Goal: Task Accomplishment & Management: Use online tool/utility

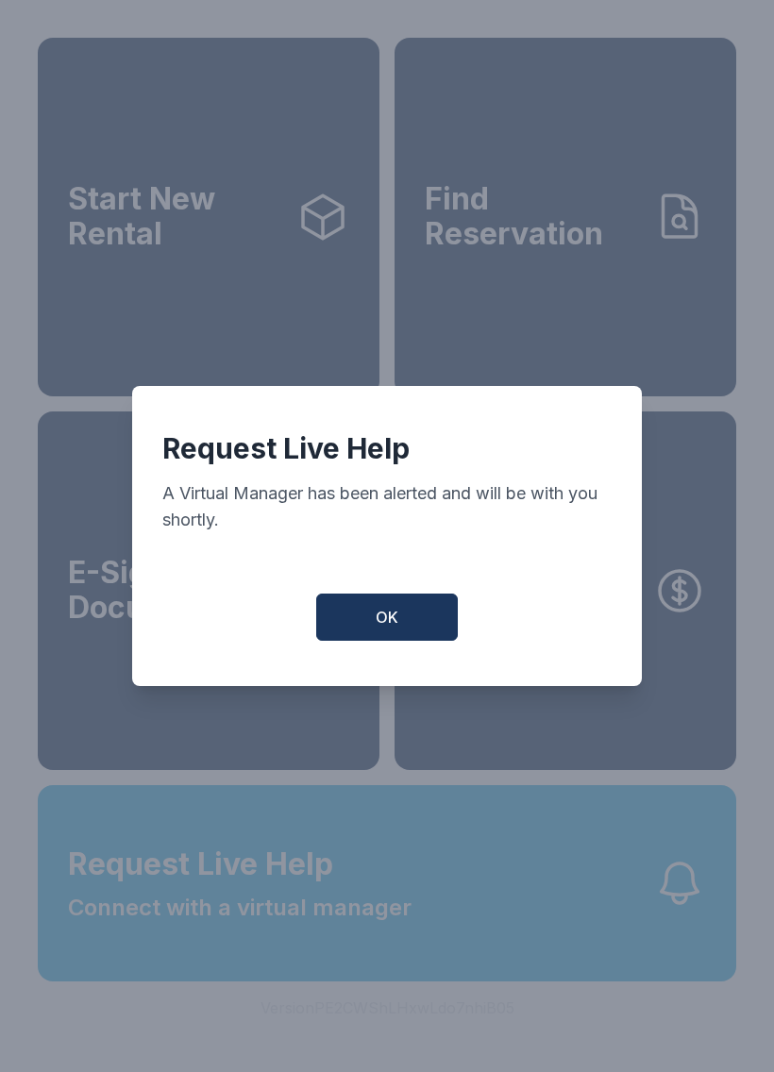
click at [375, 641] on button "OK" at bounding box center [387, 616] width 142 height 47
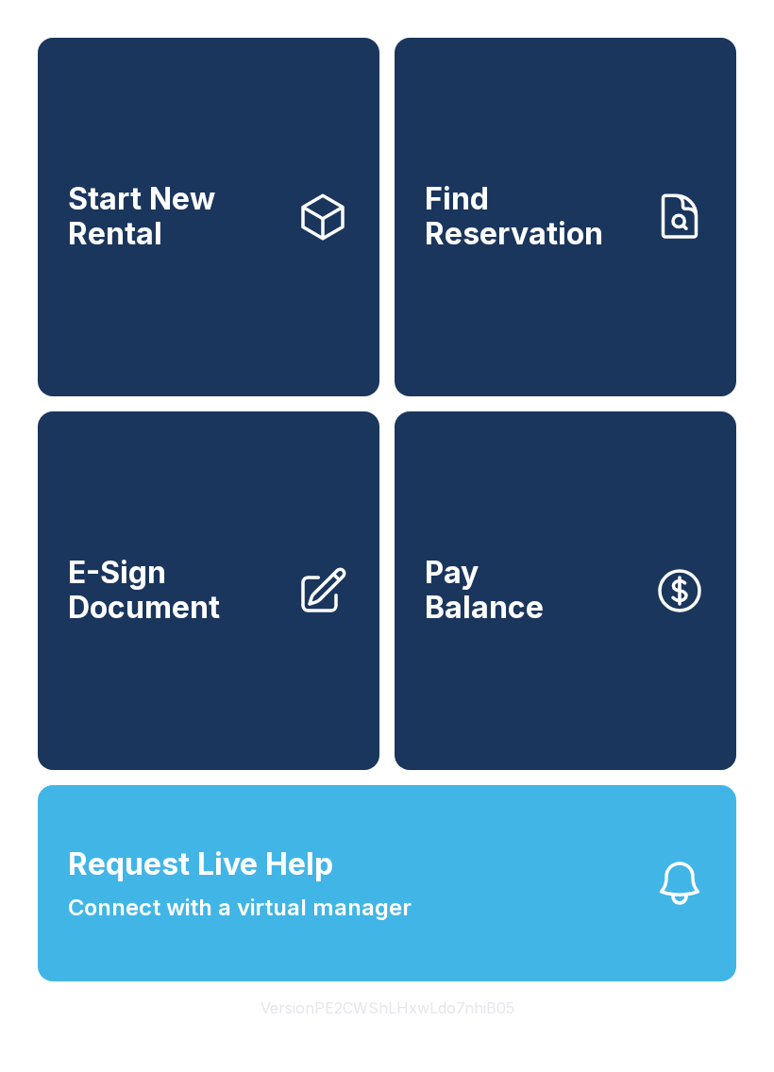
click at [559, 226] on span "Find Reservation" at bounding box center [531, 216] width 213 height 69
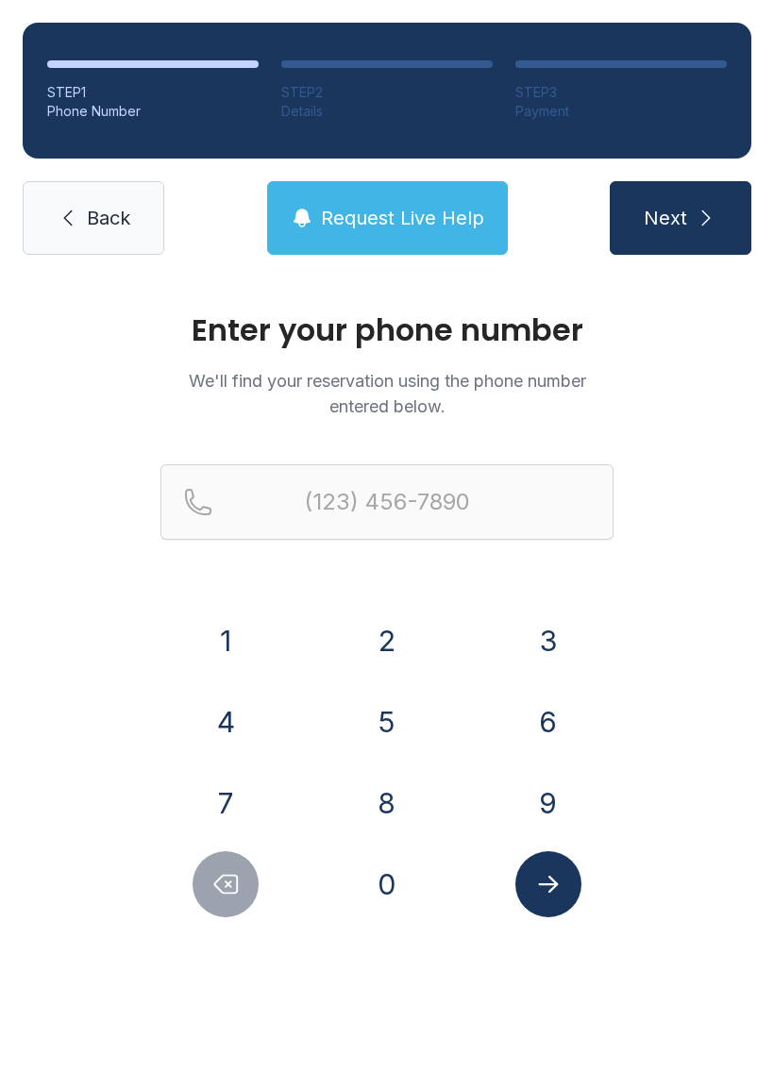
click at [259, 702] on div "4" at bounding box center [225, 722] width 131 height 66
click at [238, 729] on button "4" at bounding box center [225, 722] width 66 height 66
click at [376, 858] on button "0" at bounding box center [387, 884] width 66 height 66
click at [212, 631] on button "1" at bounding box center [225, 641] width 66 height 66
click at [251, 718] on button "4" at bounding box center [225, 722] width 66 height 66
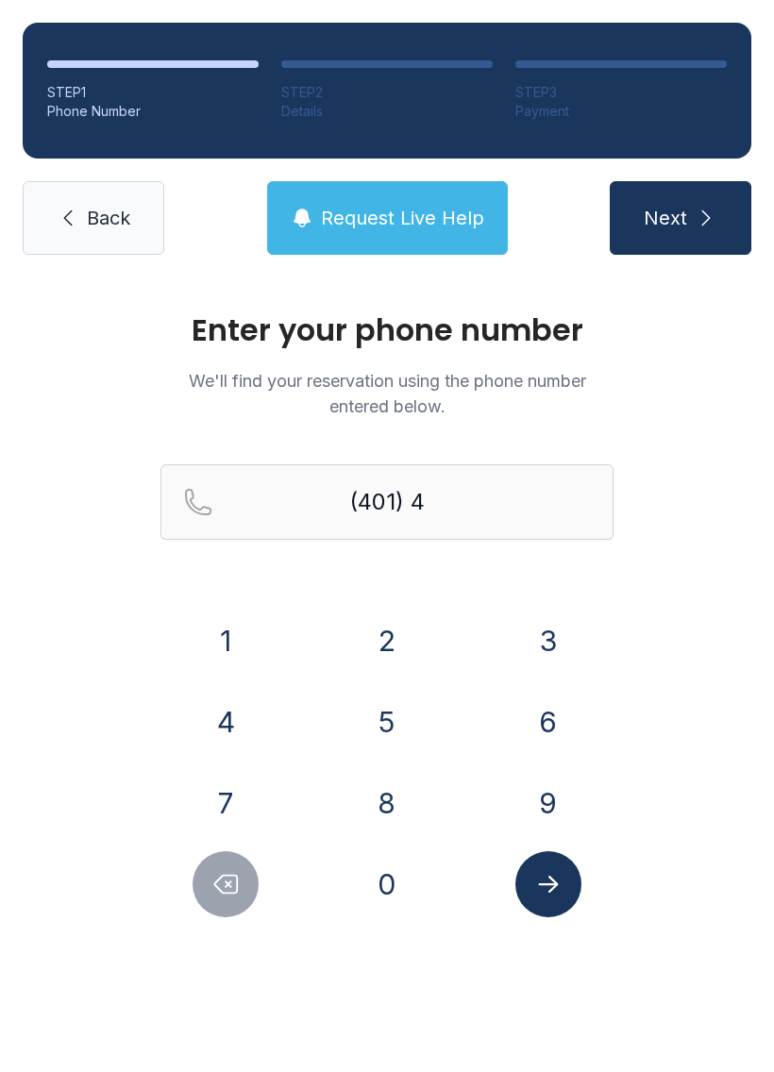
click at [366, 890] on button "0" at bounding box center [387, 884] width 66 height 66
click at [396, 802] on button "8" at bounding box center [387, 803] width 66 height 66
click at [409, 624] on button "2" at bounding box center [387, 641] width 66 height 66
click at [204, 628] on button "1" at bounding box center [225, 641] width 66 height 66
click at [409, 811] on button "8" at bounding box center [387, 803] width 66 height 66
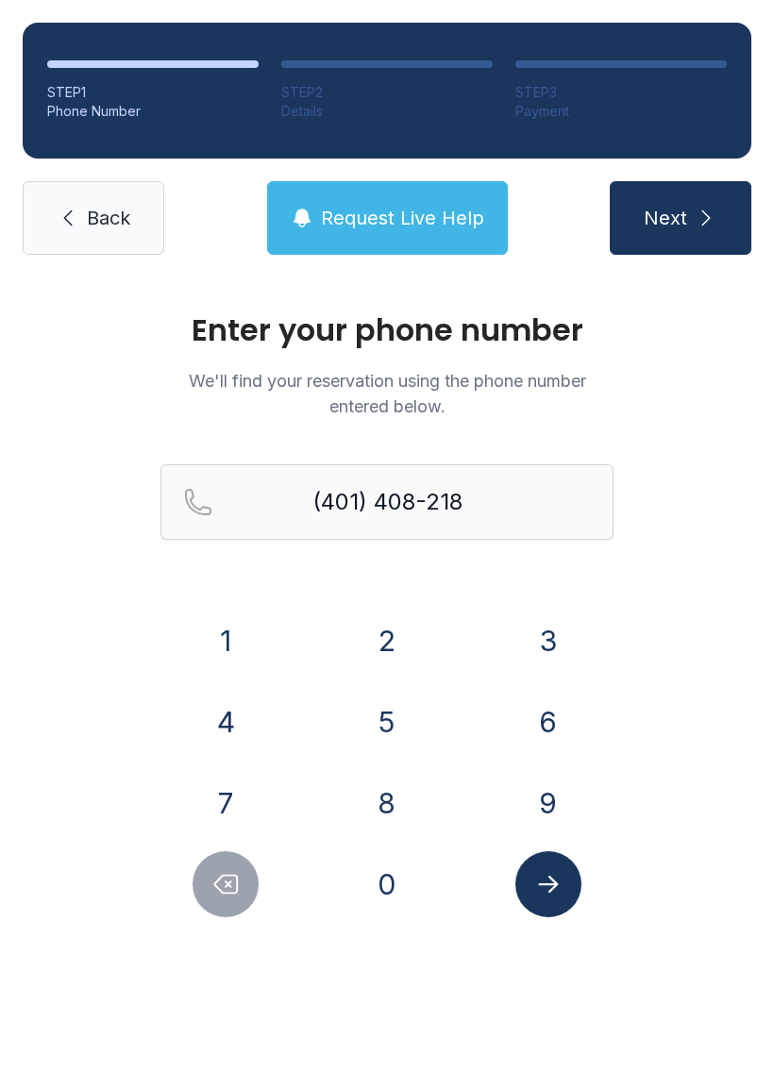
click at [409, 811] on button "8" at bounding box center [387, 803] width 66 height 66
type input "[PHONE_NUMBER]"
click at [559, 859] on button "Submit lookup form" at bounding box center [548, 884] width 66 height 66
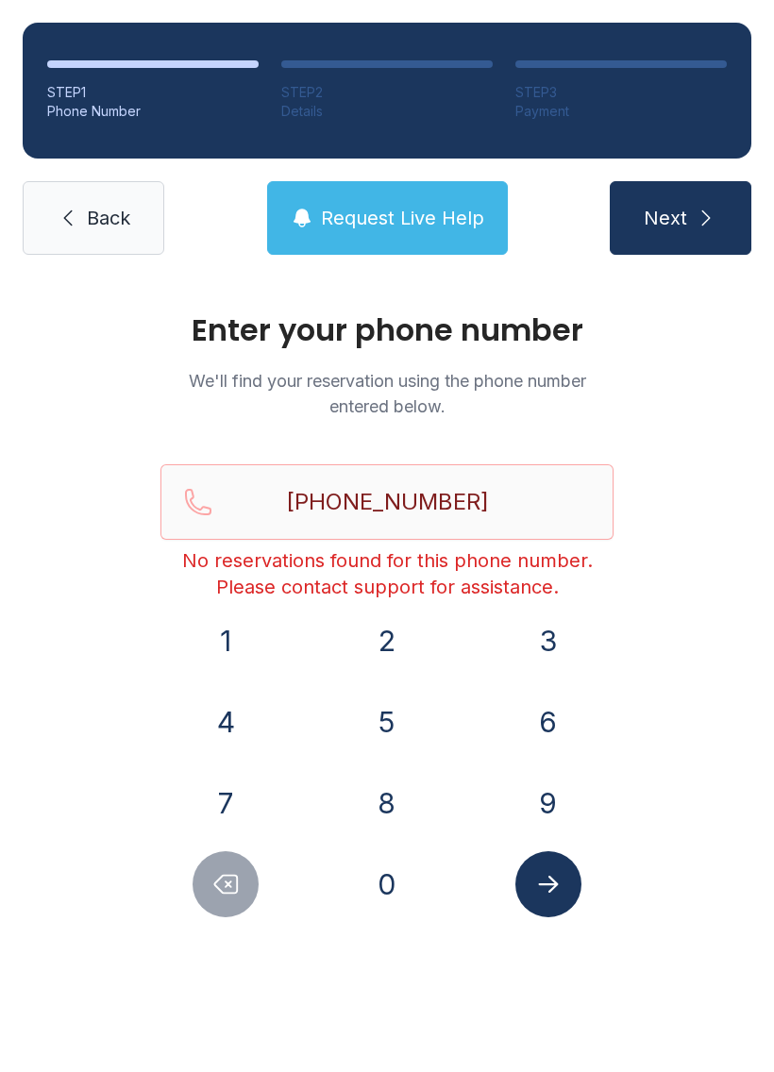
click at [110, 218] on span "Back" at bounding box center [108, 218] width 43 height 26
